Goal: Learn about a topic

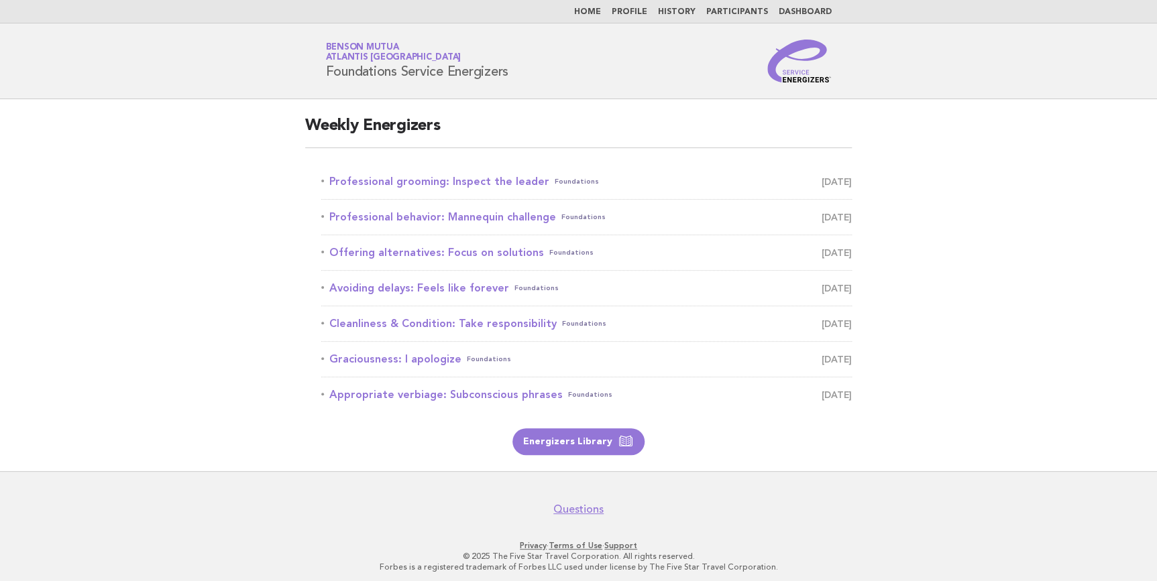
click at [736, 15] on link "Participants" at bounding box center [737, 12] width 62 height 8
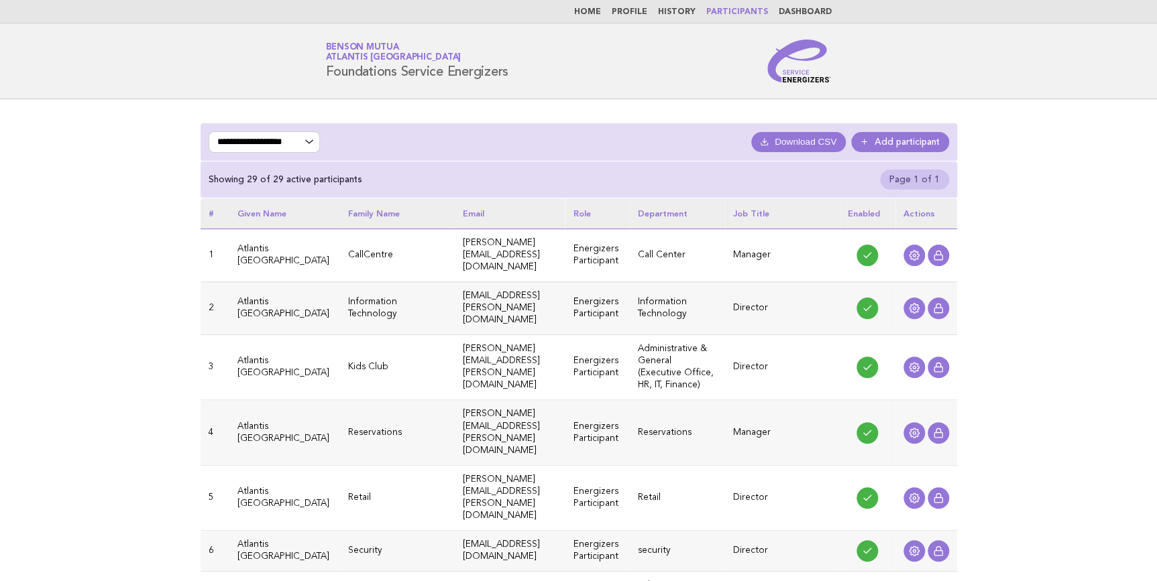
click at [800, 9] on link "Dashboard" at bounding box center [805, 12] width 53 height 8
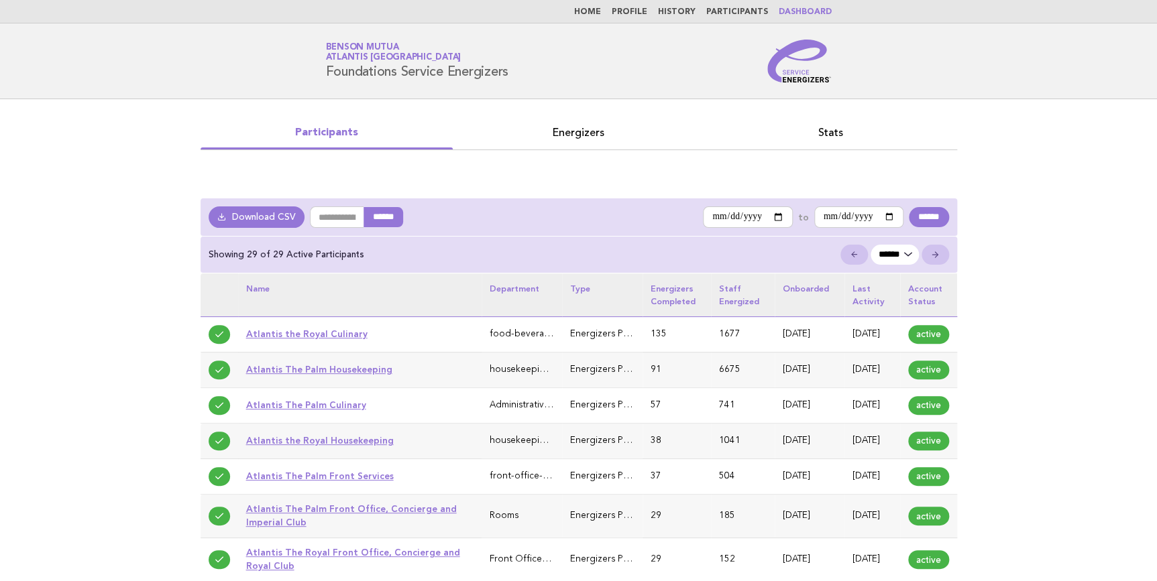
click at [638, 9] on link "Profile" at bounding box center [630, 12] width 36 height 8
click at [597, 13] on link "Home" at bounding box center [587, 12] width 27 height 8
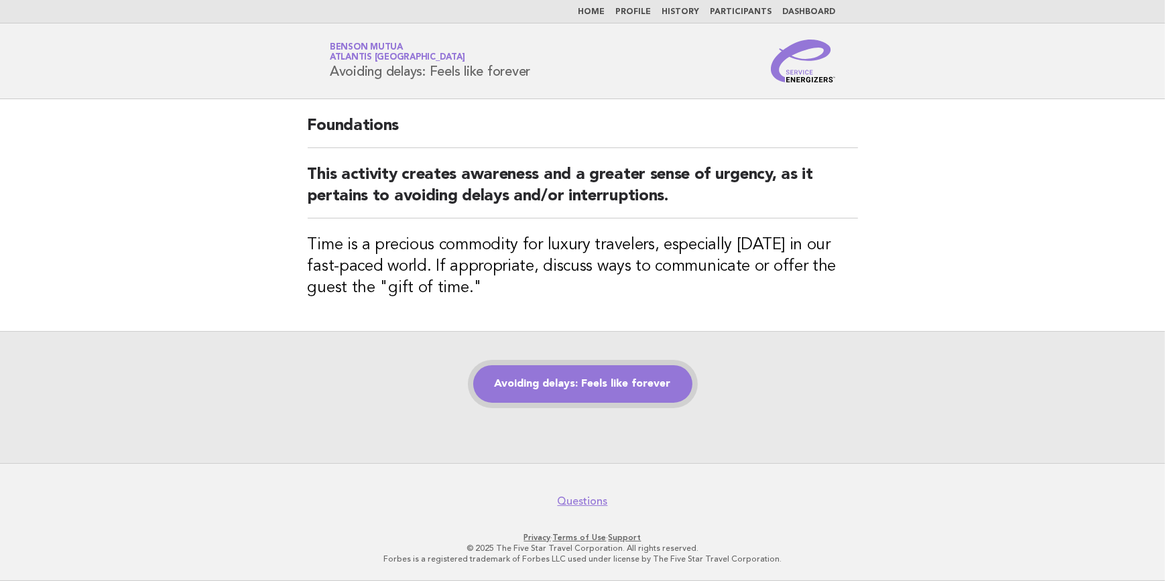
click at [632, 372] on link "Avoiding delays: Feels like forever" at bounding box center [582, 384] width 219 height 38
